Goal: Task Accomplishment & Management: Use online tool/utility

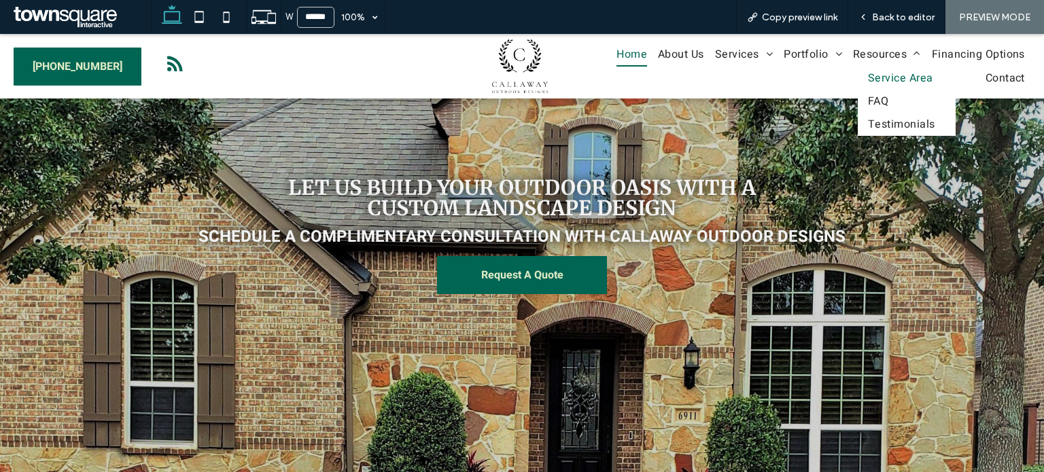
click at [896, 75] on span "Service Area" at bounding box center [900, 78] width 65 height 16
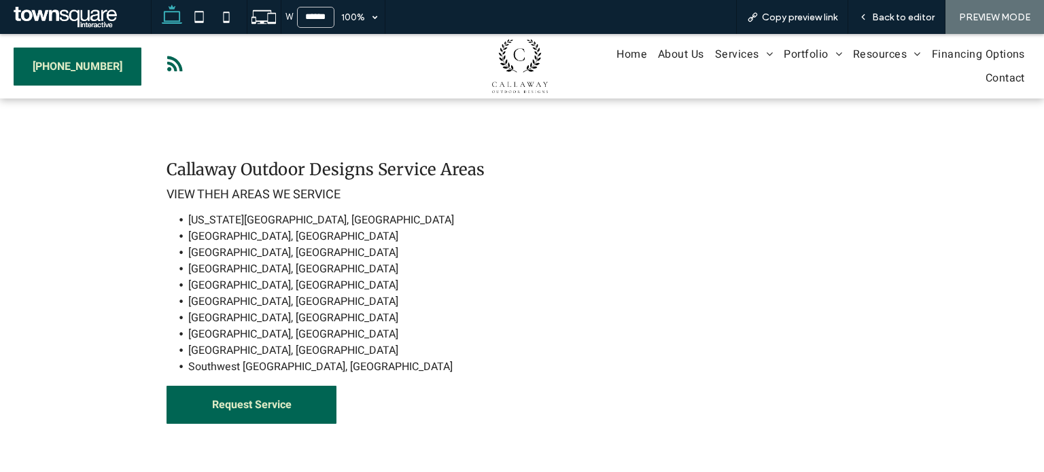
scroll to position [18, 0]
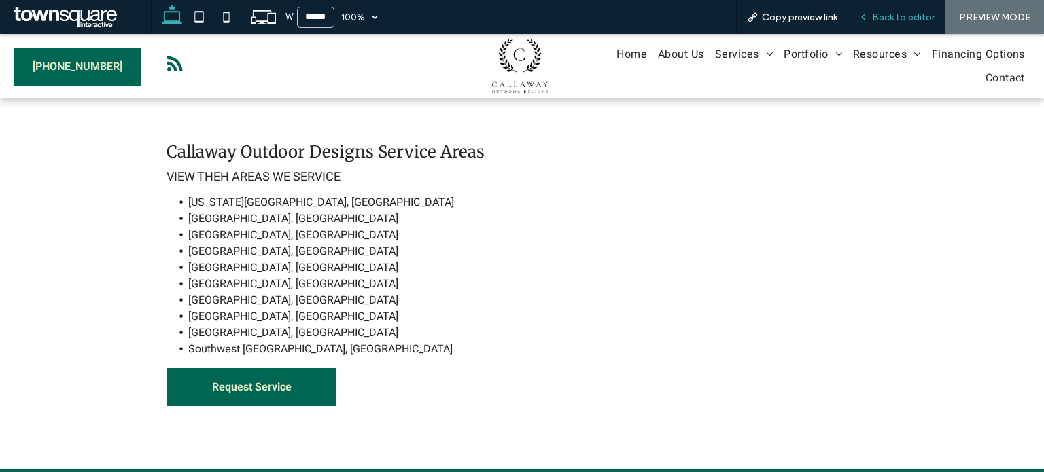
click at [895, 16] on span "Back to editor" at bounding box center [903, 18] width 63 height 12
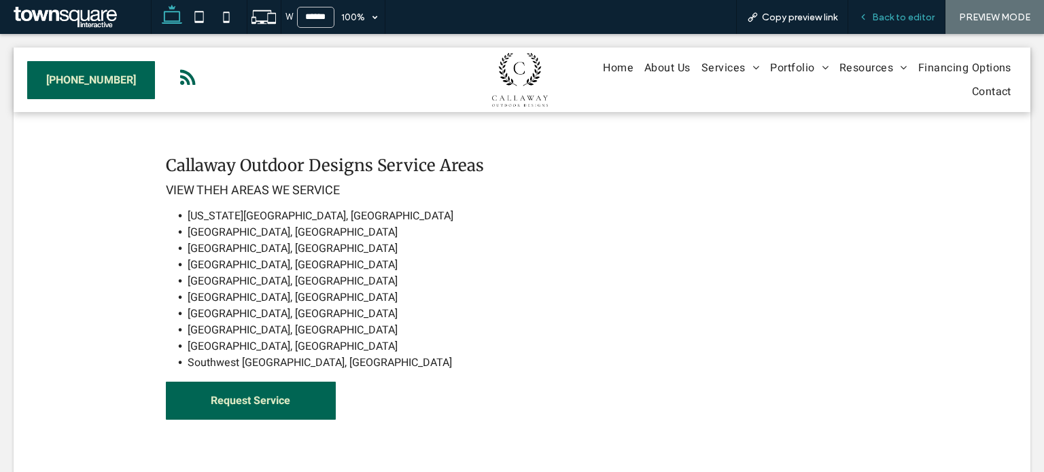
scroll to position [31, 0]
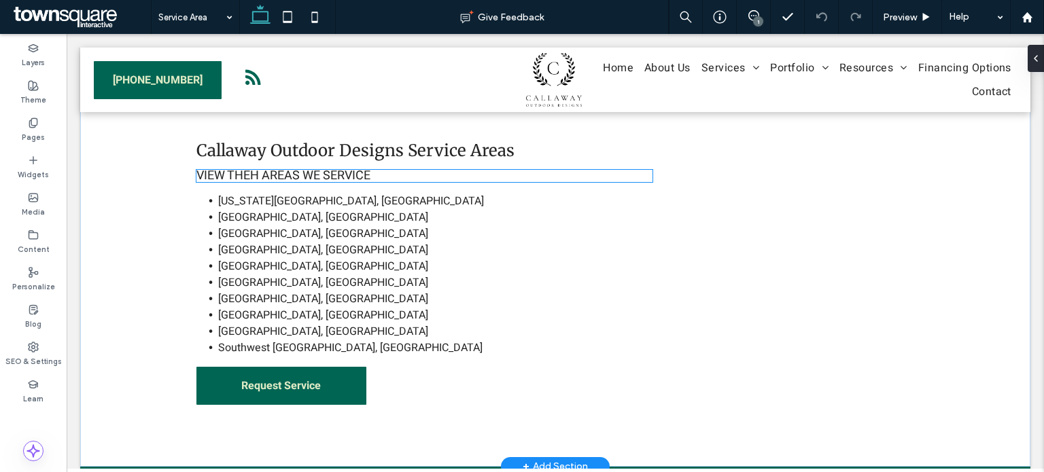
click at [247, 184] on span "View theh areas we service" at bounding box center [283, 175] width 174 height 18
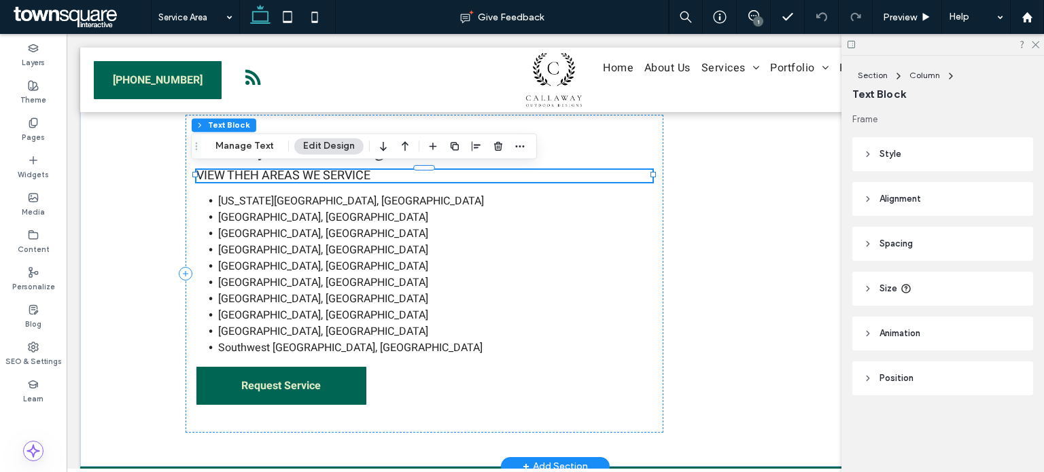
click at [253, 170] on span "View theh areas we service" at bounding box center [283, 175] width 174 height 18
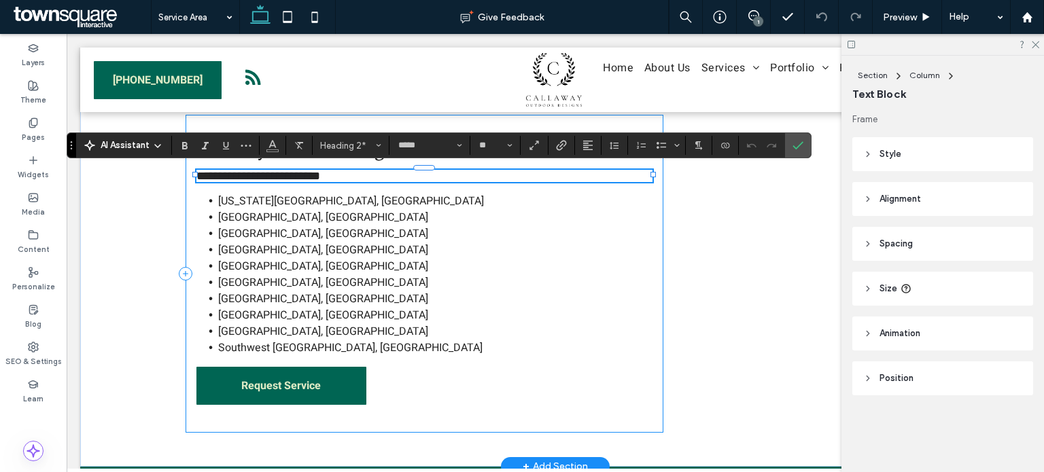
click at [253, 183] on div "**********" at bounding box center [424, 273] width 478 height 317
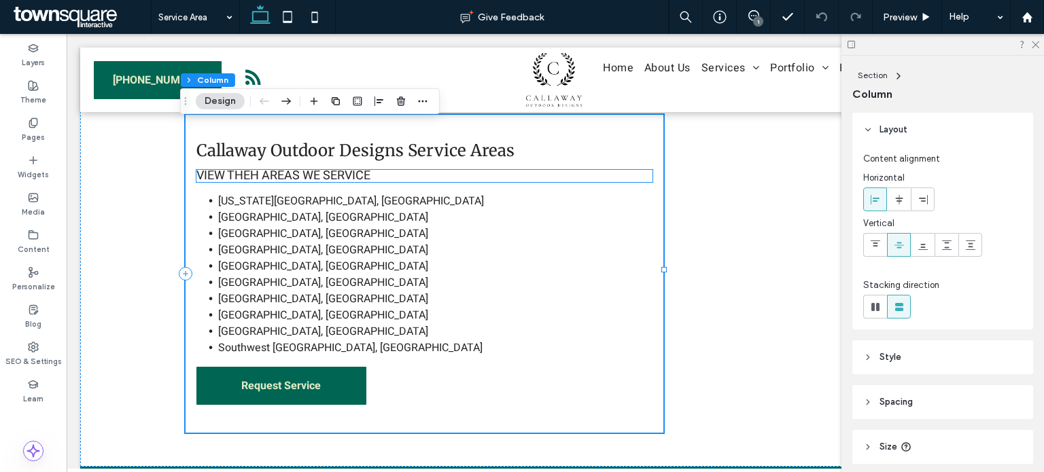
click at [253, 174] on span "View theh areas we service" at bounding box center [283, 175] width 174 height 18
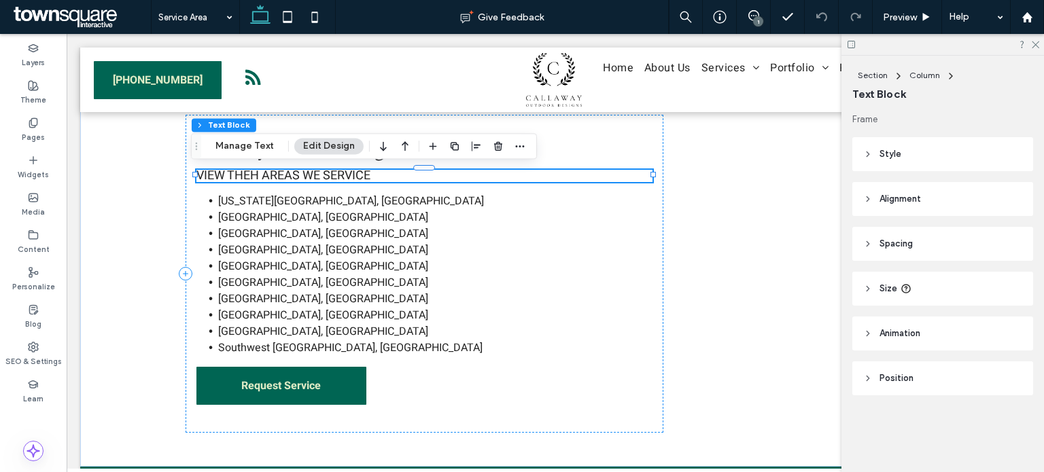
click at [253, 175] on span "View theh areas we service" at bounding box center [283, 175] width 174 height 18
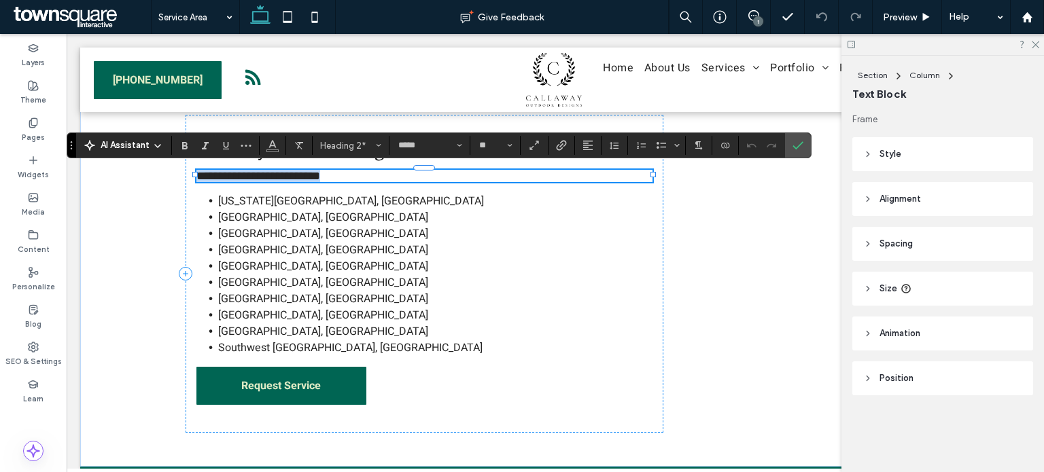
click at [253, 176] on span "**********" at bounding box center [258, 176] width 124 height 12
click at [805, 145] on label "Confirm" at bounding box center [797, 145] width 20 height 24
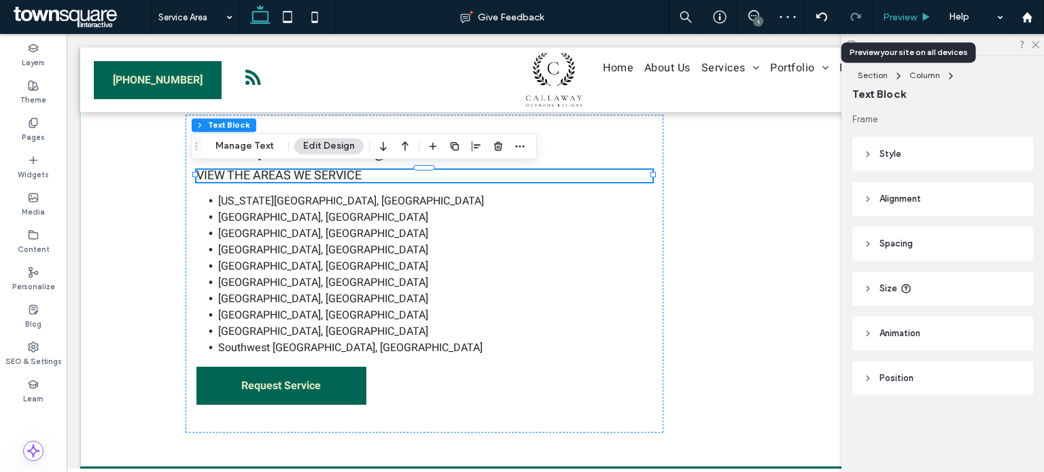
click at [881, 20] on div "Preview" at bounding box center [906, 18] width 69 height 12
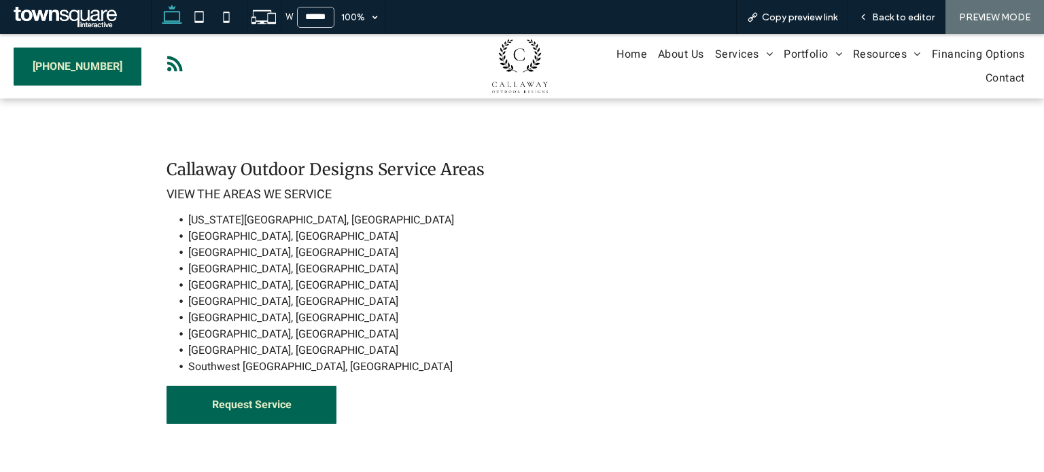
click at [57, 199] on div "Callaway Outdoor Designs Service Areas View the areas we service [US_STATE][GEO…" at bounding box center [522, 293] width 1044 height 388
